Goal: Navigation & Orientation: Find specific page/section

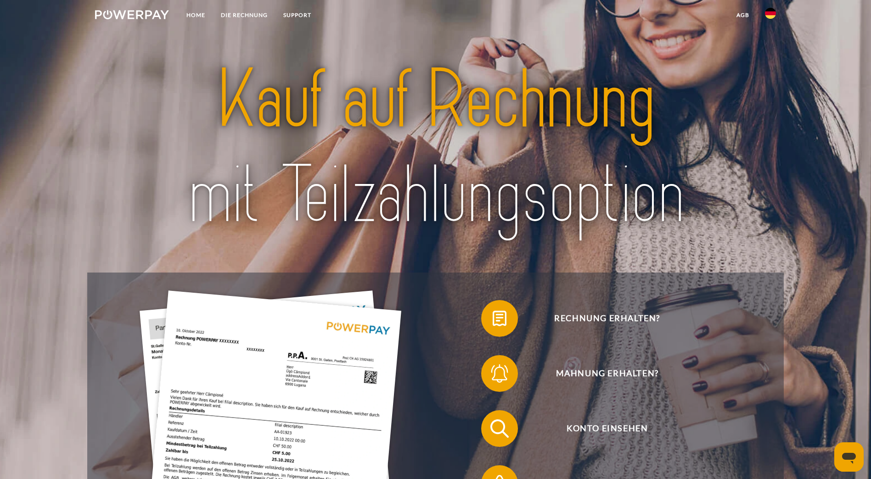
click at [170, 339] on img at bounding box center [271, 466] width 262 height 350
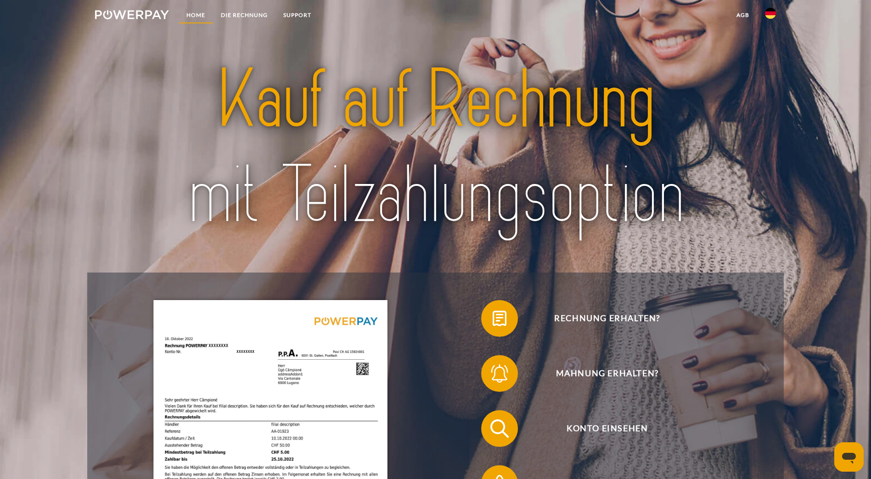
click at [194, 12] on link "Home" at bounding box center [196, 15] width 34 height 17
click at [231, 16] on link "DIE RECHNUNG" at bounding box center [244, 15] width 62 height 17
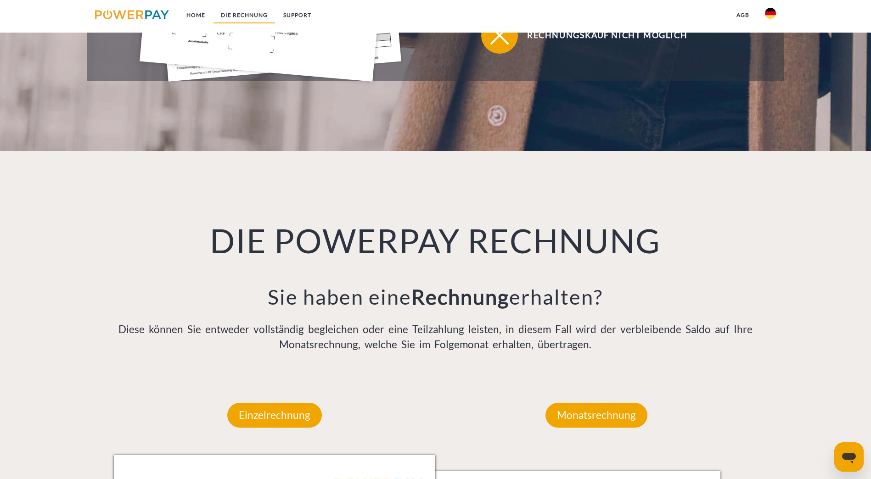
scroll to position [611, 0]
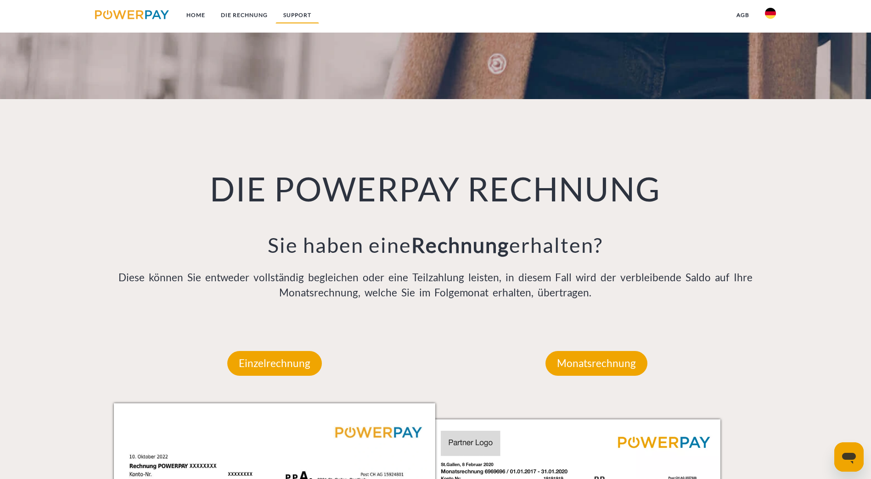
click at [292, 11] on link "SUPPORT" at bounding box center [297, 15] width 44 height 17
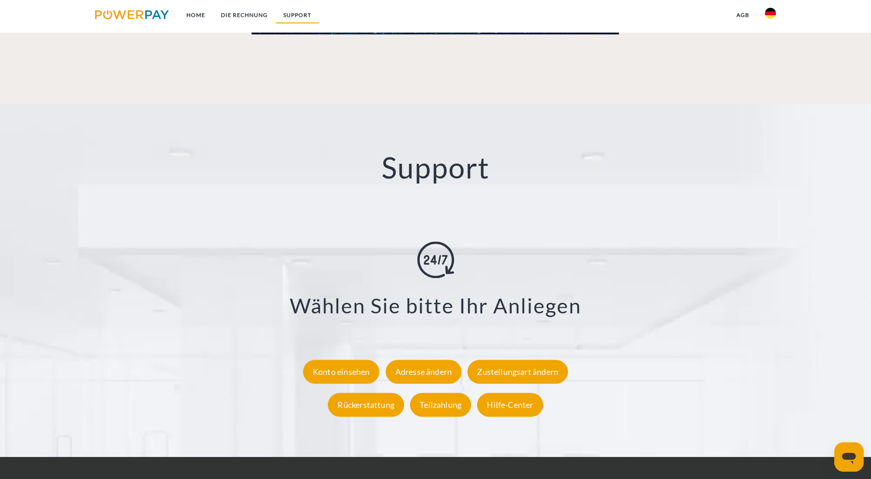
scroll to position [1622, 0]
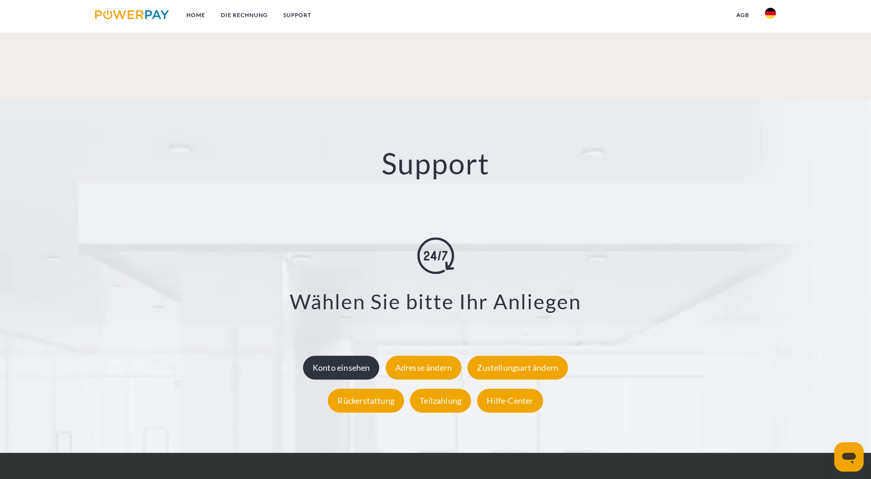
click at [330, 356] on div "Konto einsehen" at bounding box center [341, 368] width 77 height 24
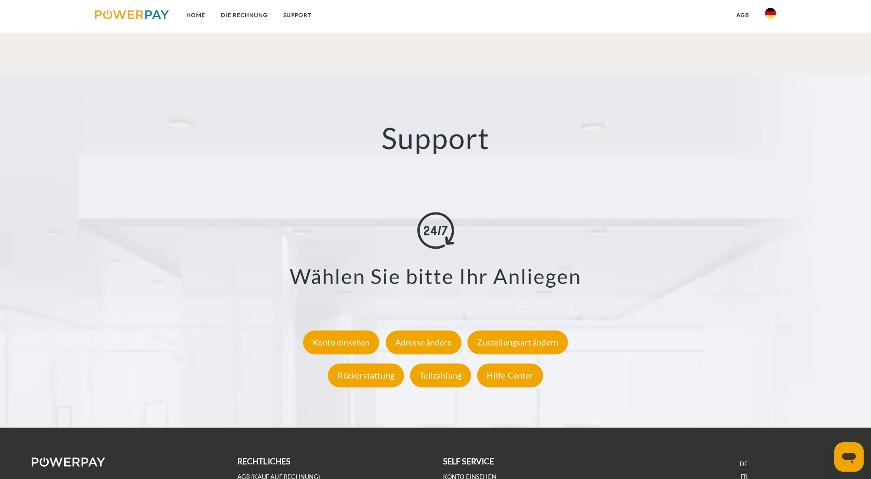
scroll to position [1653, 0]
